Goal: Navigation & Orientation: Find specific page/section

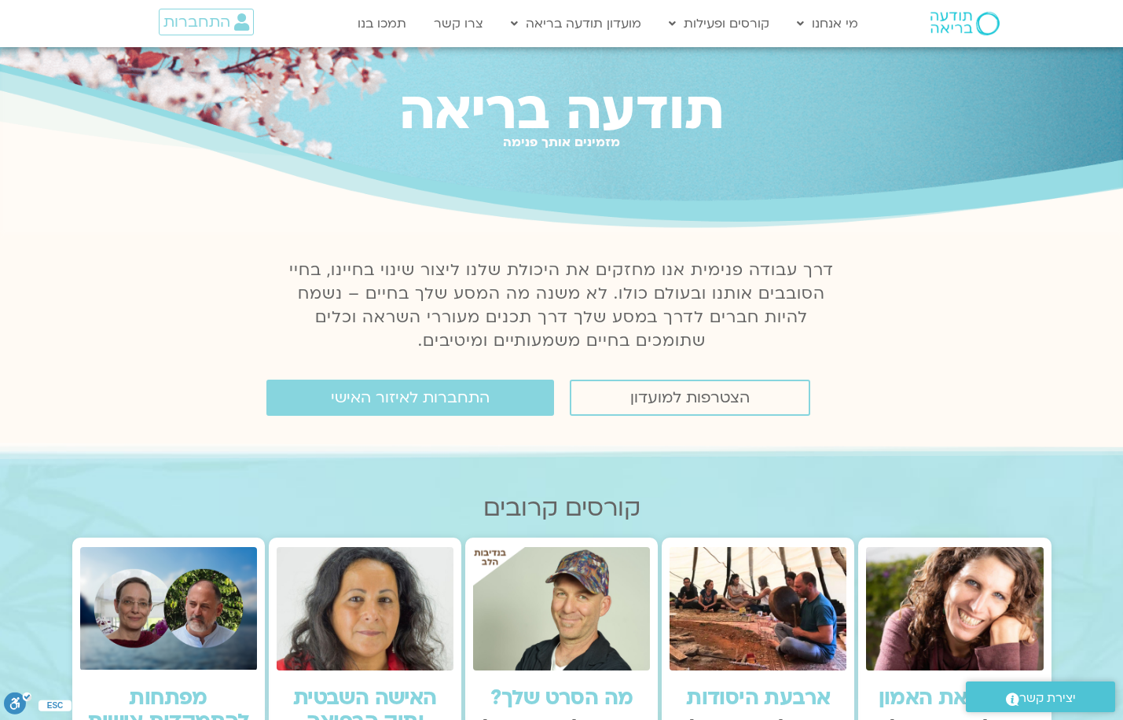
scroll to position [39, 0]
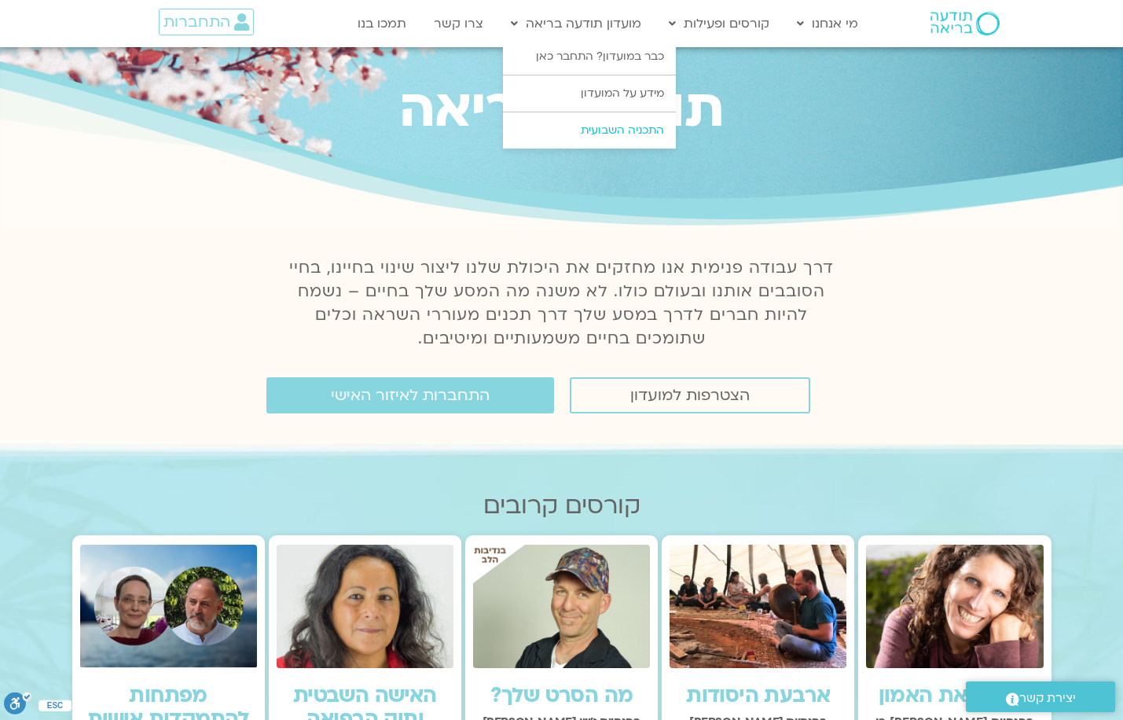
click at [617, 127] on link "התכניה השבועית" at bounding box center [589, 130] width 173 height 36
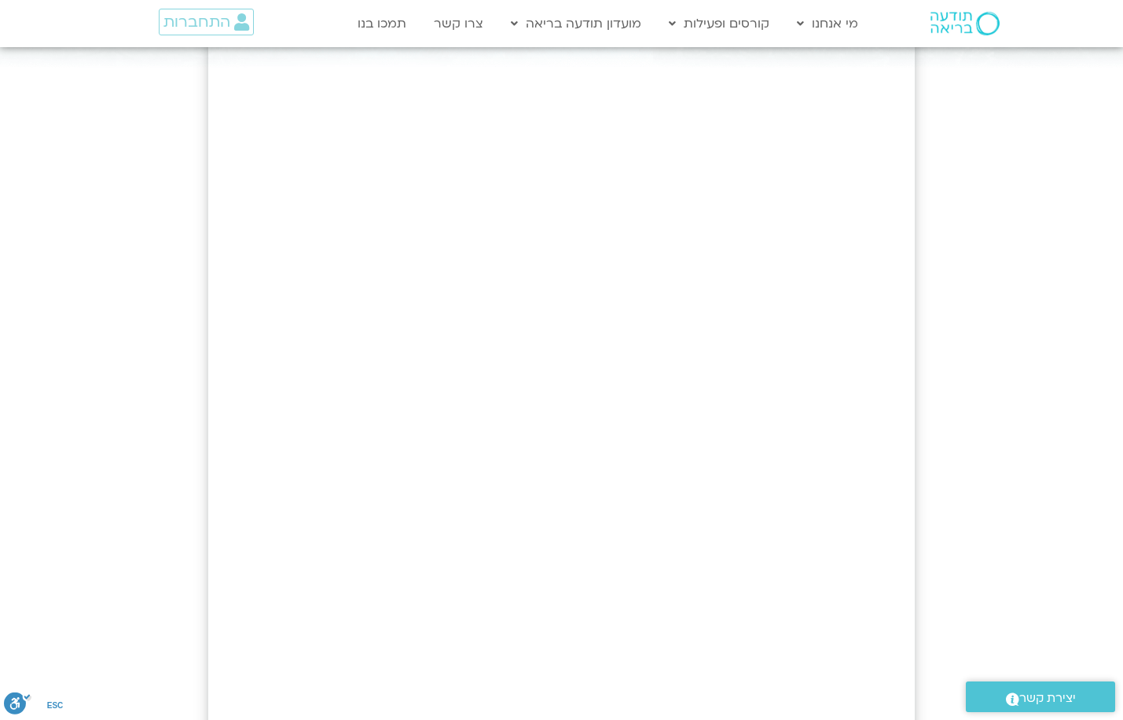
scroll to position [255, 0]
click at [1044, 422] on div at bounding box center [561, 338] width 1123 height 1093
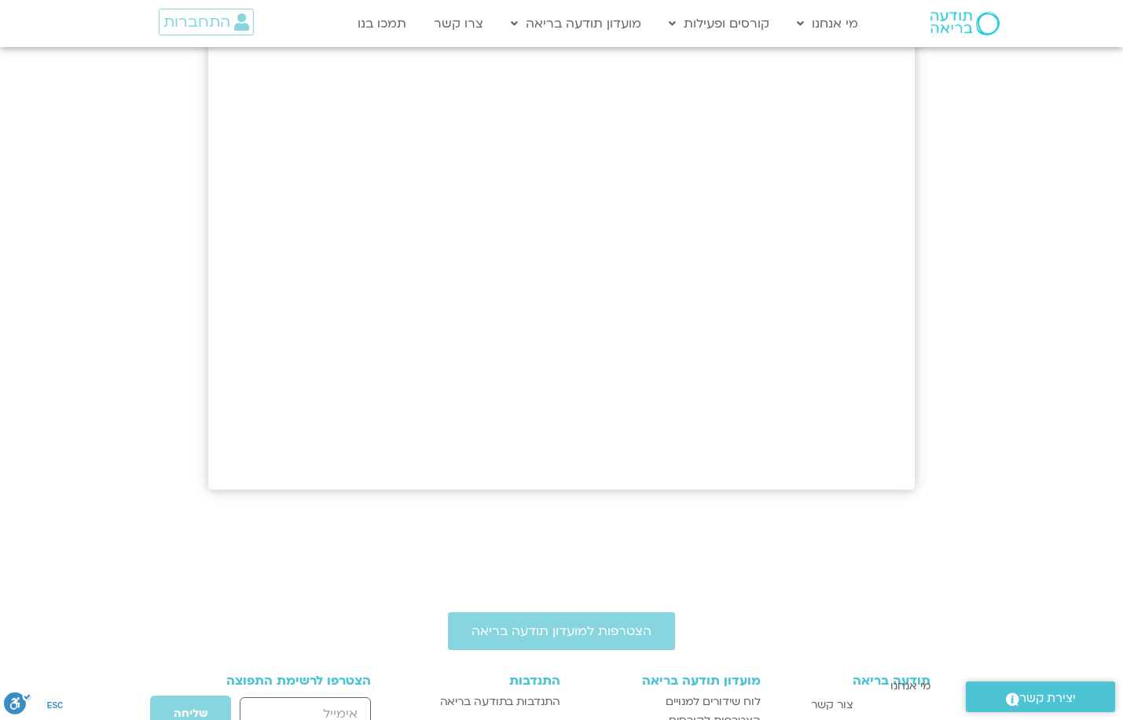
scroll to position [907, 0]
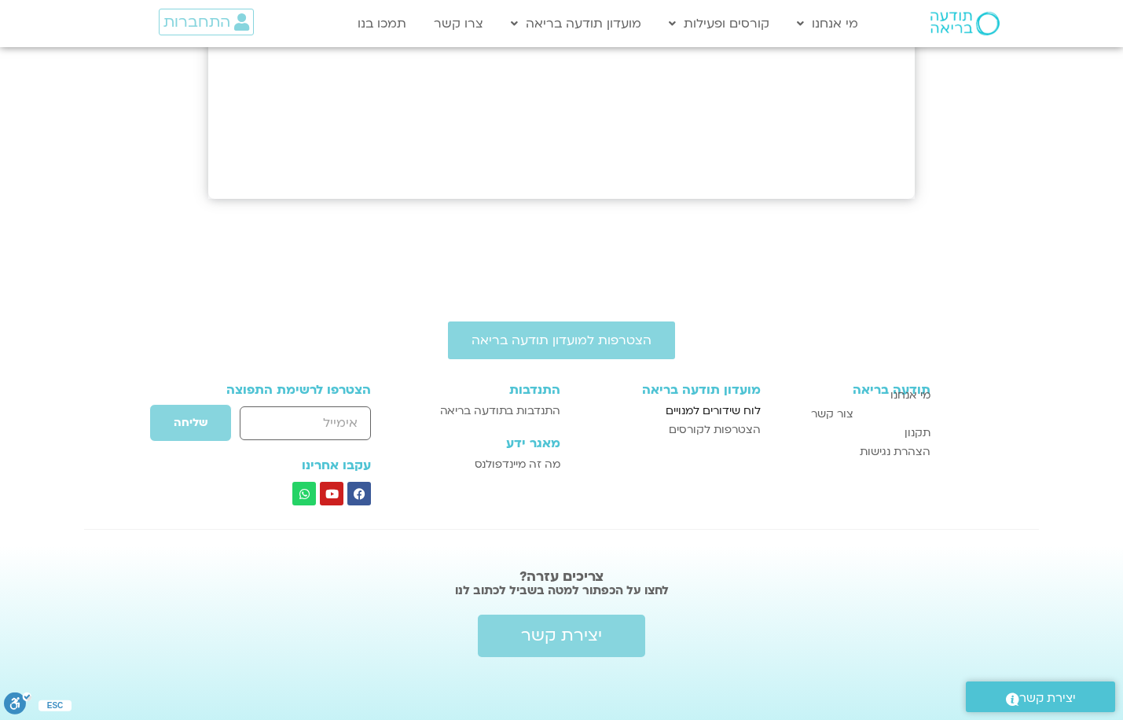
click at [731, 410] on span "לוח שידורים למנויים" at bounding box center [712, 410] width 95 height 19
click at [800, 90] on link "קורסים" at bounding box center [747, 93] width 173 height 36
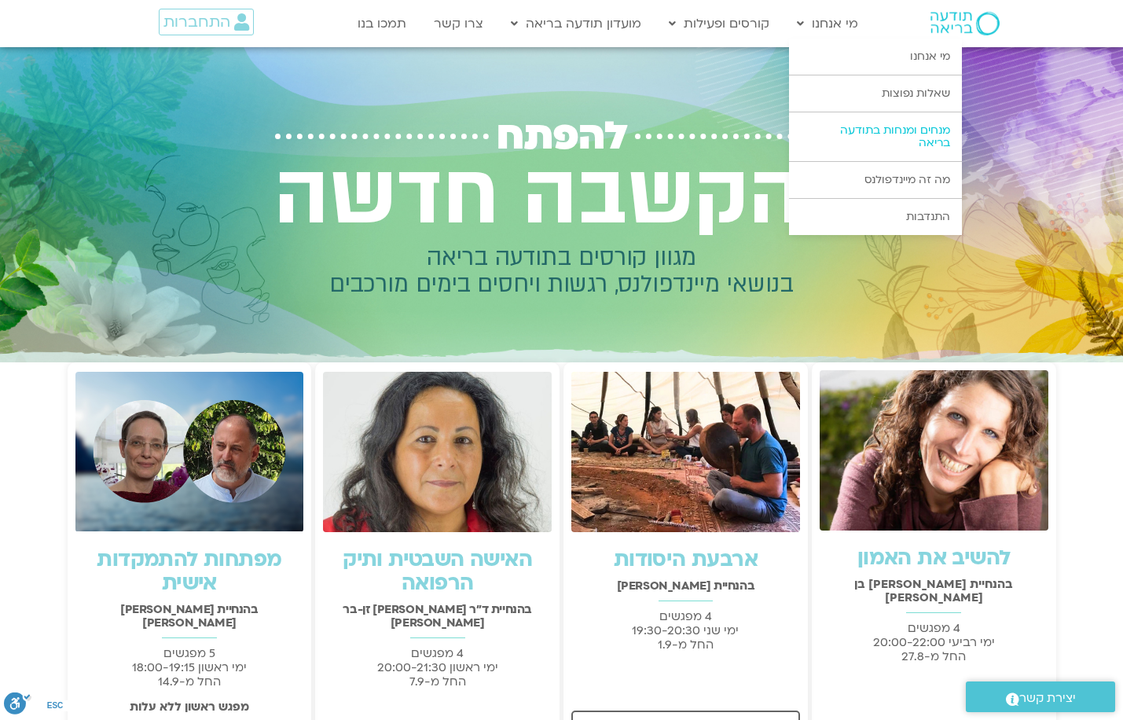
click at [910, 137] on link "מנחים ומנחות בתודעה בריאה" at bounding box center [875, 136] width 173 height 49
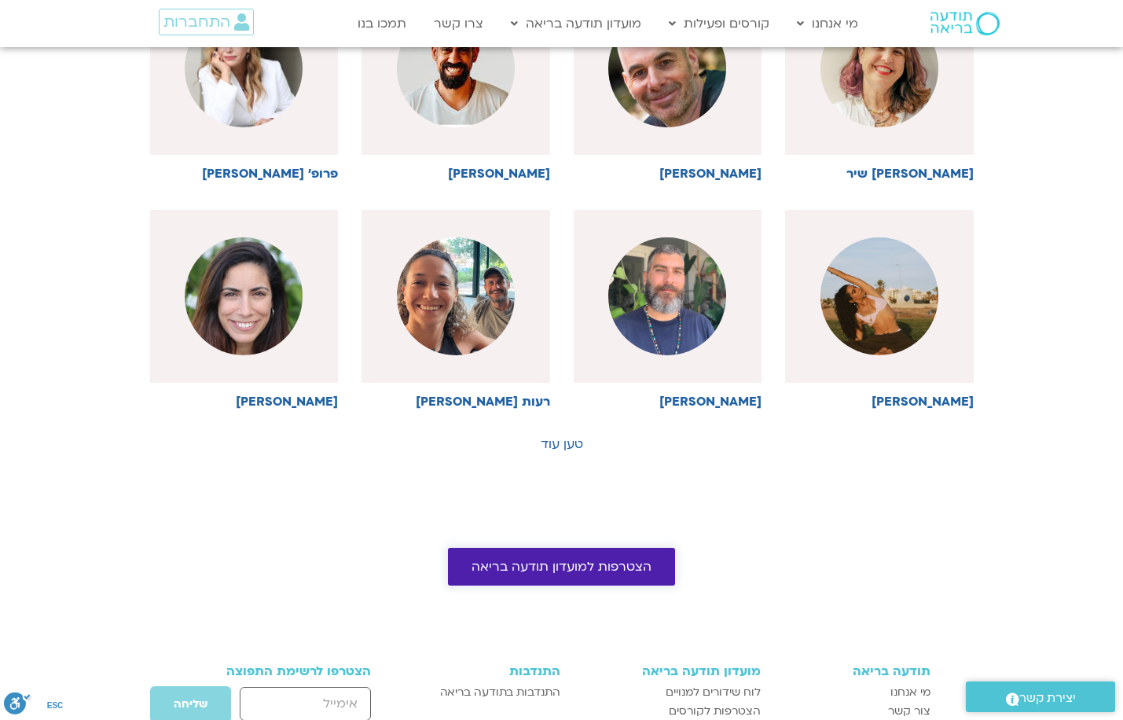
scroll to position [1010, 0]
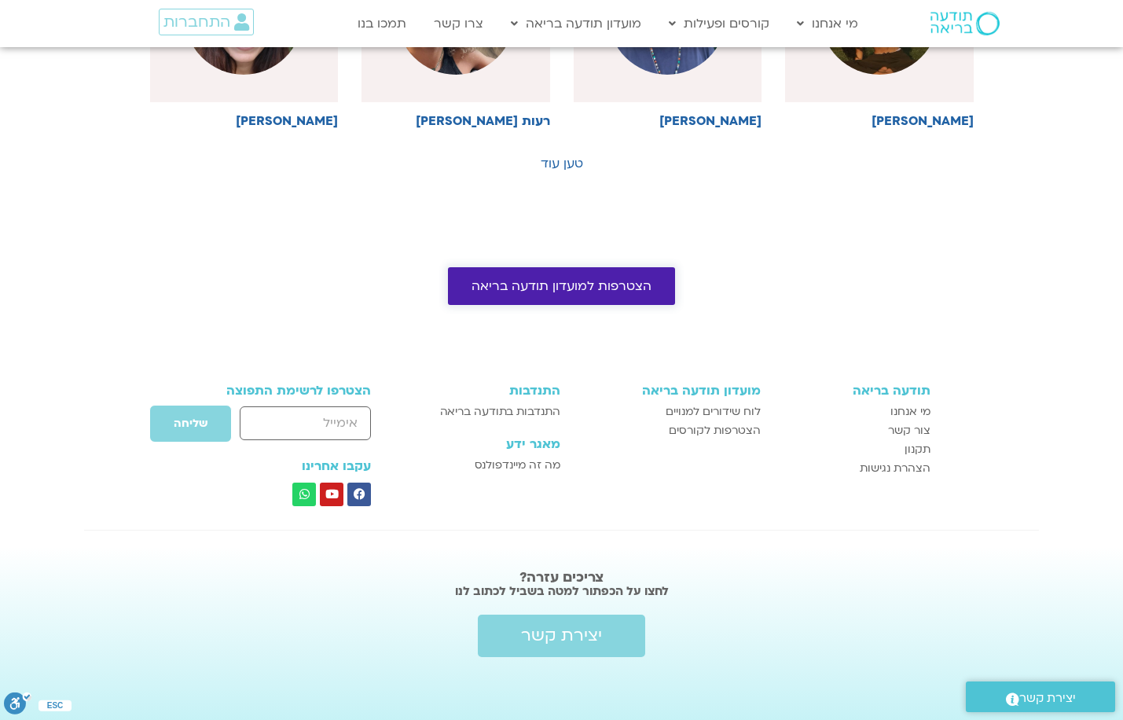
click at [535, 283] on span "הצטרפות למועדון תודעה בריאה" at bounding box center [561, 286] width 180 height 14
